Goal: Book appointment/travel/reservation

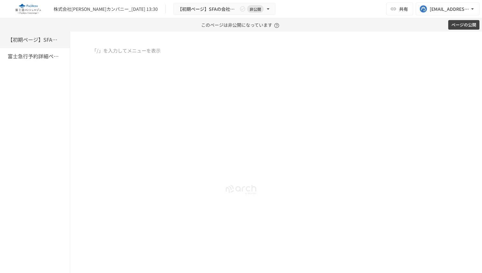
click at [103, 59] on div at bounding box center [276, 100] width 412 height 106
click at [78, 52] on icon "button" at bounding box center [77, 50] width 5 height 5
click at [181, 67] on div at bounding box center [276, 100] width 412 height 106
click at [76, 54] on icon "button" at bounding box center [77, 50] width 6 height 6
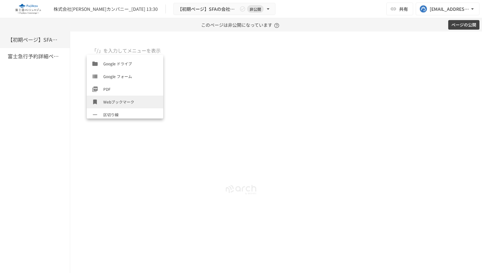
scroll to position [293, 0]
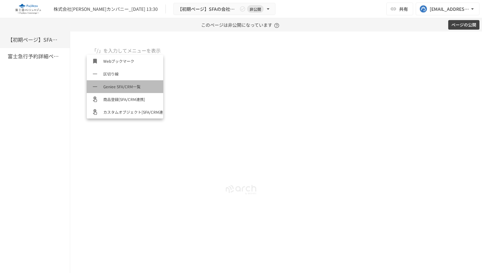
click at [123, 87] on span "Geniee SFA/CRM一覧" at bounding box center [130, 86] width 55 height 6
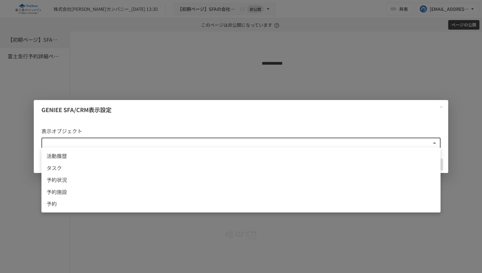
scroll to position [1, 0]
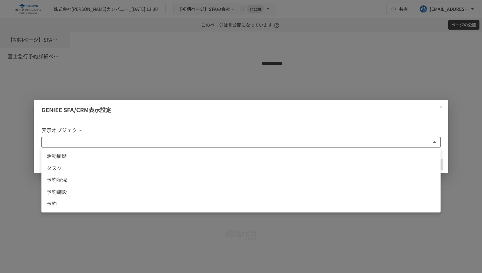
click at [197, 145] on body "株式会社[PERSON_NAME]カンパニー_[DATE] 13:30 【初期ページ】SFAの会社同期 非公開 共有 [EMAIL_ADDRESS][DOMA…" at bounding box center [241, 136] width 482 height 273
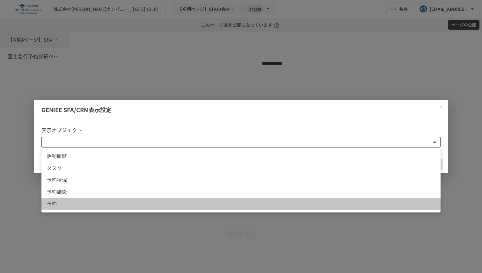
click at [140, 202] on span "予約" at bounding box center [241, 204] width 389 height 8
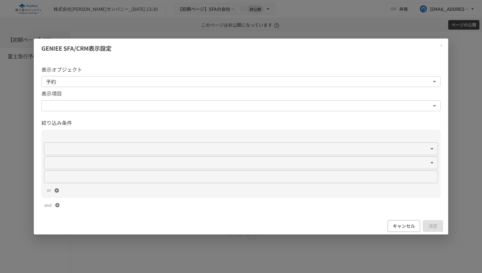
click at [403, 104] on body "**********" at bounding box center [241, 136] width 482 height 273
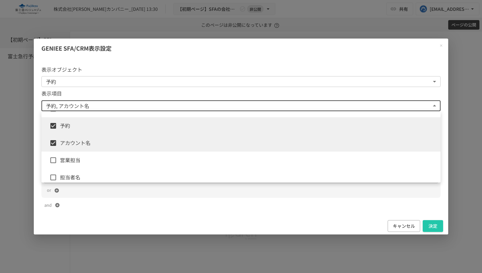
scroll to position [32, 0]
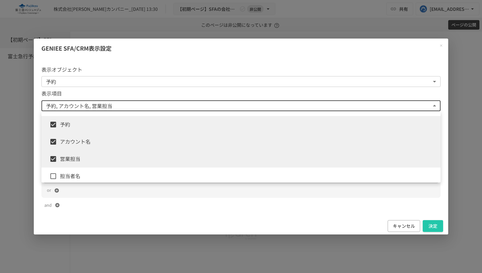
type input "**********"
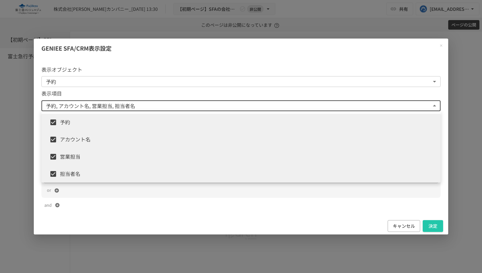
click at [426, 216] on div at bounding box center [241, 136] width 482 height 273
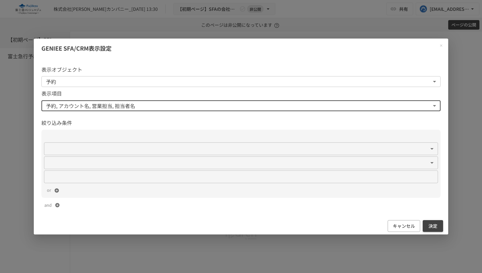
click at [435, 226] on button "決定" at bounding box center [433, 226] width 20 height 12
